Goal: Find specific page/section: Find specific page/section

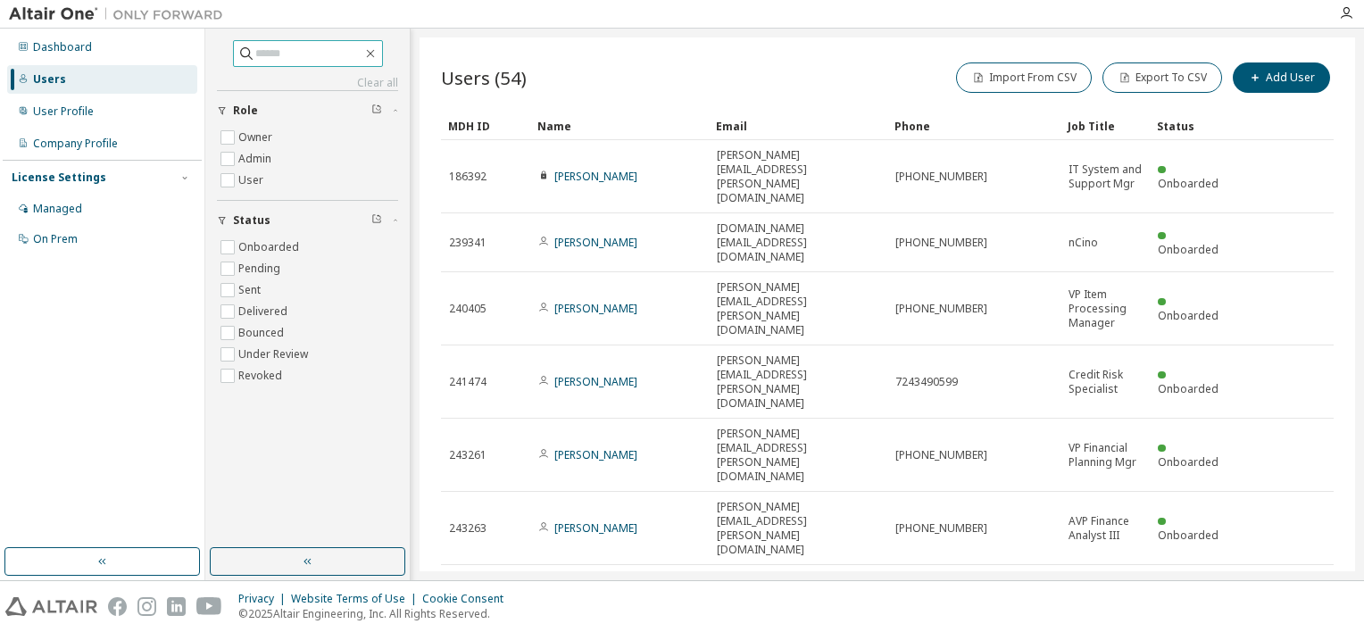
click at [321, 56] on input "text" at bounding box center [308, 54] width 107 height 18
paste input "**********"
type input "**********"
